Goal: Task Accomplishment & Management: Complete application form

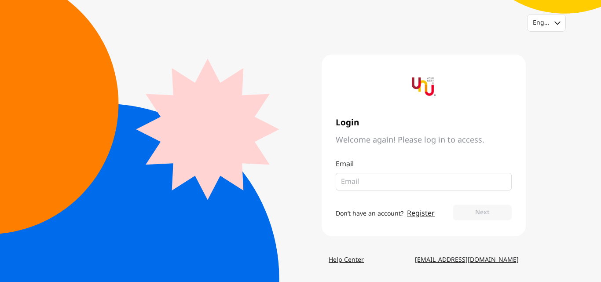
click at [355, 190] on fieldset at bounding box center [424, 182] width 176 height 18
click at [360, 181] on input "email" at bounding box center [420, 182] width 158 height 11
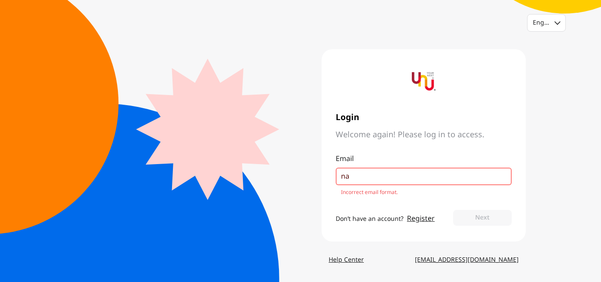
type input "n"
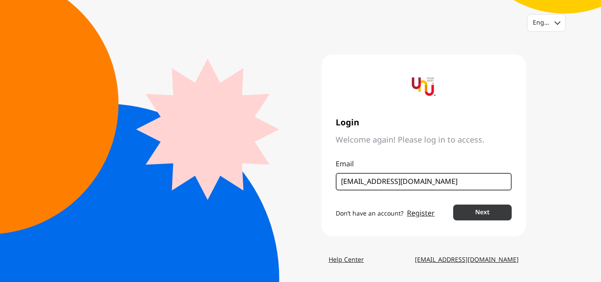
type input "[EMAIL_ADDRESS][DOMAIN_NAME]"
click at [468, 214] on button "Next" at bounding box center [482, 213] width 59 height 16
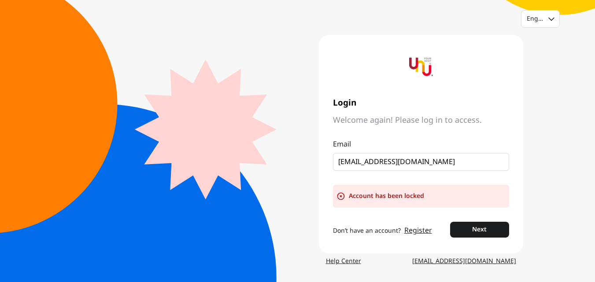
scroll to position [5, 0]
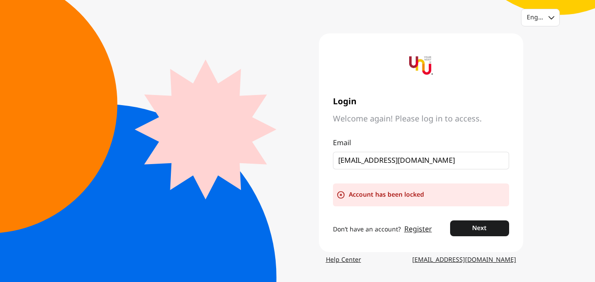
click at [421, 225] on link "Register" at bounding box center [418, 229] width 28 height 11
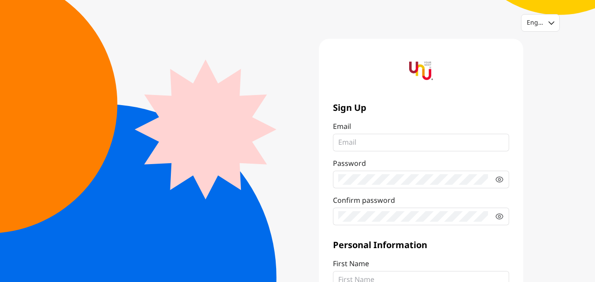
click at [361, 142] on input "Email" at bounding box center [421, 142] width 166 height 11
type input "[EMAIL_ADDRESS][DOMAIN_NAME]"
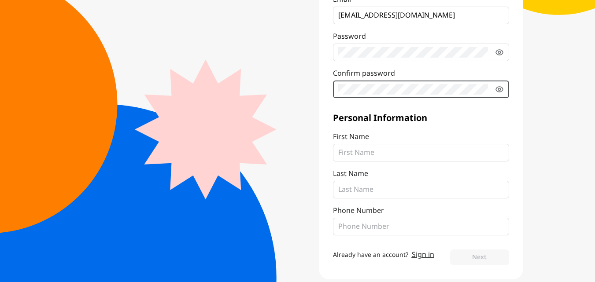
scroll to position [139, 0]
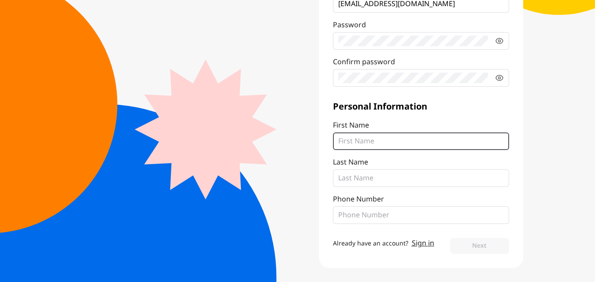
click at [361, 143] on fieldset at bounding box center [421, 142] width 176 height 18
click at [361, 143] on input "First Name" at bounding box center [421, 141] width 166 height 11
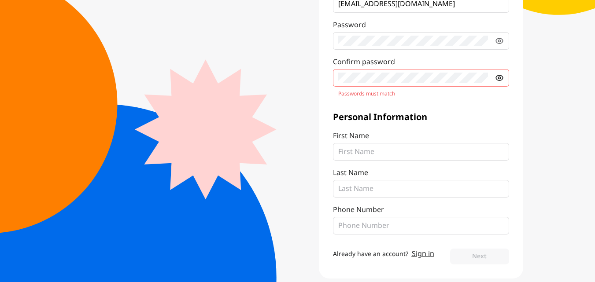
click at [497, 74] on icon at bounding box center [499, 78] width 9 height 9
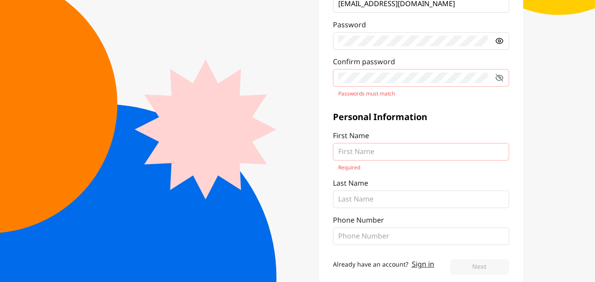
click at [497, 40] on icon at bounding box center [499, 40] width 7 height 5
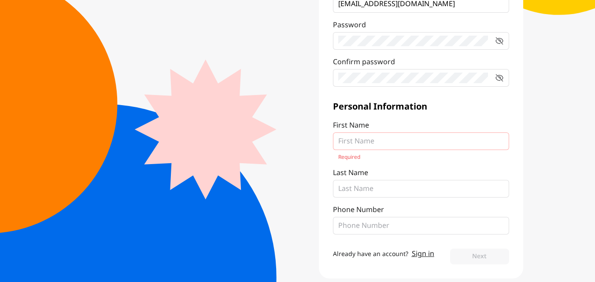
click at [557, 77] on div "English Sign Up Email [EMAIL_ADDRESS][DOMAIN_NAME] Password Confirm password Pe…" at bounding box center [297, 76] width 595 height 431
click at [496, 42] on icon at bounding box center [499, 41] width 7 height 7
click at [497, 74] on icon at bounding box center [499, 78] width 9 height 9
click at [425, 145] on input "First Name Required" at bounding box center [421, 141] width 166 height 11
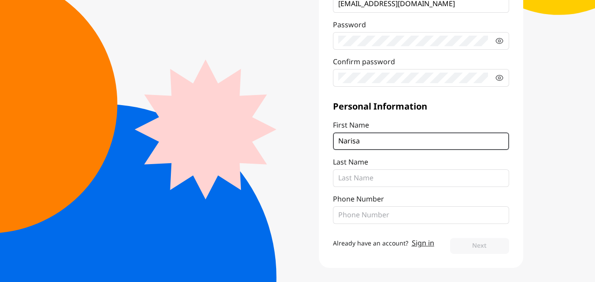
type input "Narisa"
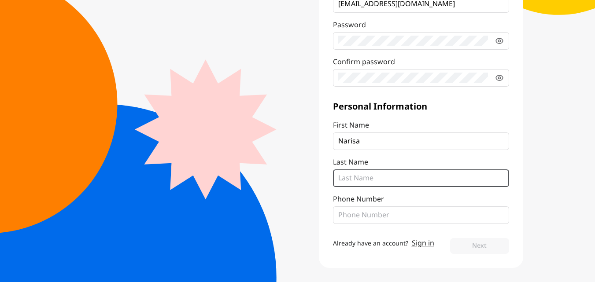
click at [422, 178] on input "Last Name" at bounding box center [421, 178] width 166 height 11
type input "[PERSON_NAME]"
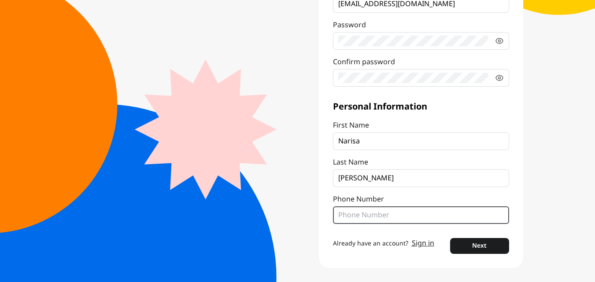
click at [391, 217] on input "Phone Number" at bounding box center [421, 215] width 166 height 11
type input "จ"
type input "0974694691"
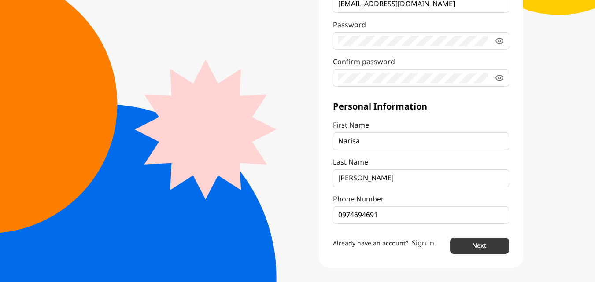
click at [497, 245] on button "Next" at bounding box center [479, 246] width 59 height 16
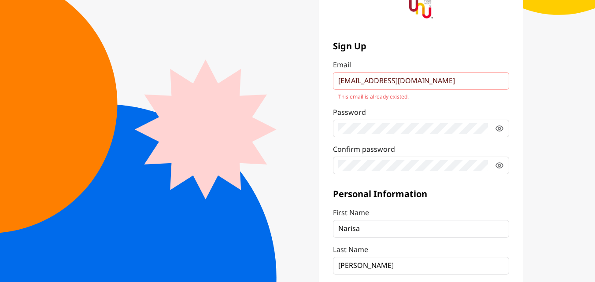
scroll to position [51, 0]
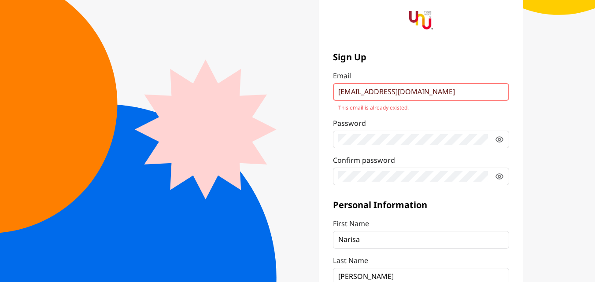
click at [426, 91] on input "[EMAIL_ADDRESS][DOMAIN_NAME]" at bounding box center [421, 92] width 166 height 11
drag, startPoint x: 429, startPoint y: 92, endPoint x: 306, endPoint y: 82, distance: 122.8
click at [306, 82] on div "Sign Up Email [EMAIL_ADDRESS][DOMAIN_NAME] This email is already existed. Passw…" at bounding box center [410, 182] width 225 height 389
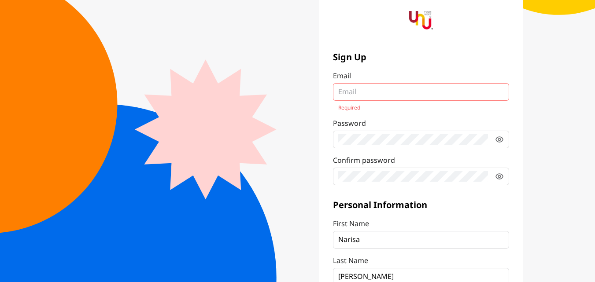
click at [360, 100] on fieldset at bounding box center [421, 92] width 176 height 18
click at [360, 97] on input "Email Required" at bounding box center [421, 92] width 166 height 11
click at [360, 99] on fieldset at bounding box center [421, 92] width 176 height 18
click at [360, 97] on input "Email Required" at bounding box center [421, 92] width 166 height 11
click at [356, 90] on input "Email Required" at bounding box center [421, 92] width 166 height 11
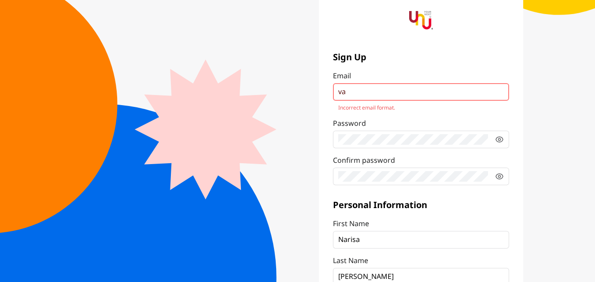
type input "v"
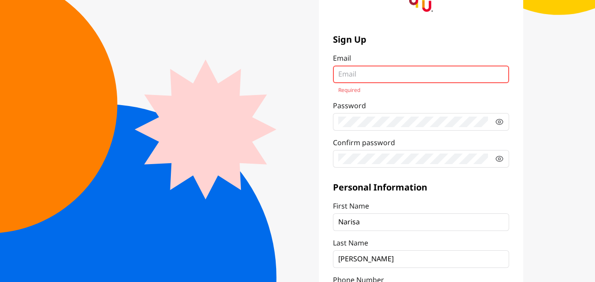
scroll to position [149, 0]
